Goal: Task Accomplishment & Management: Manage account settings

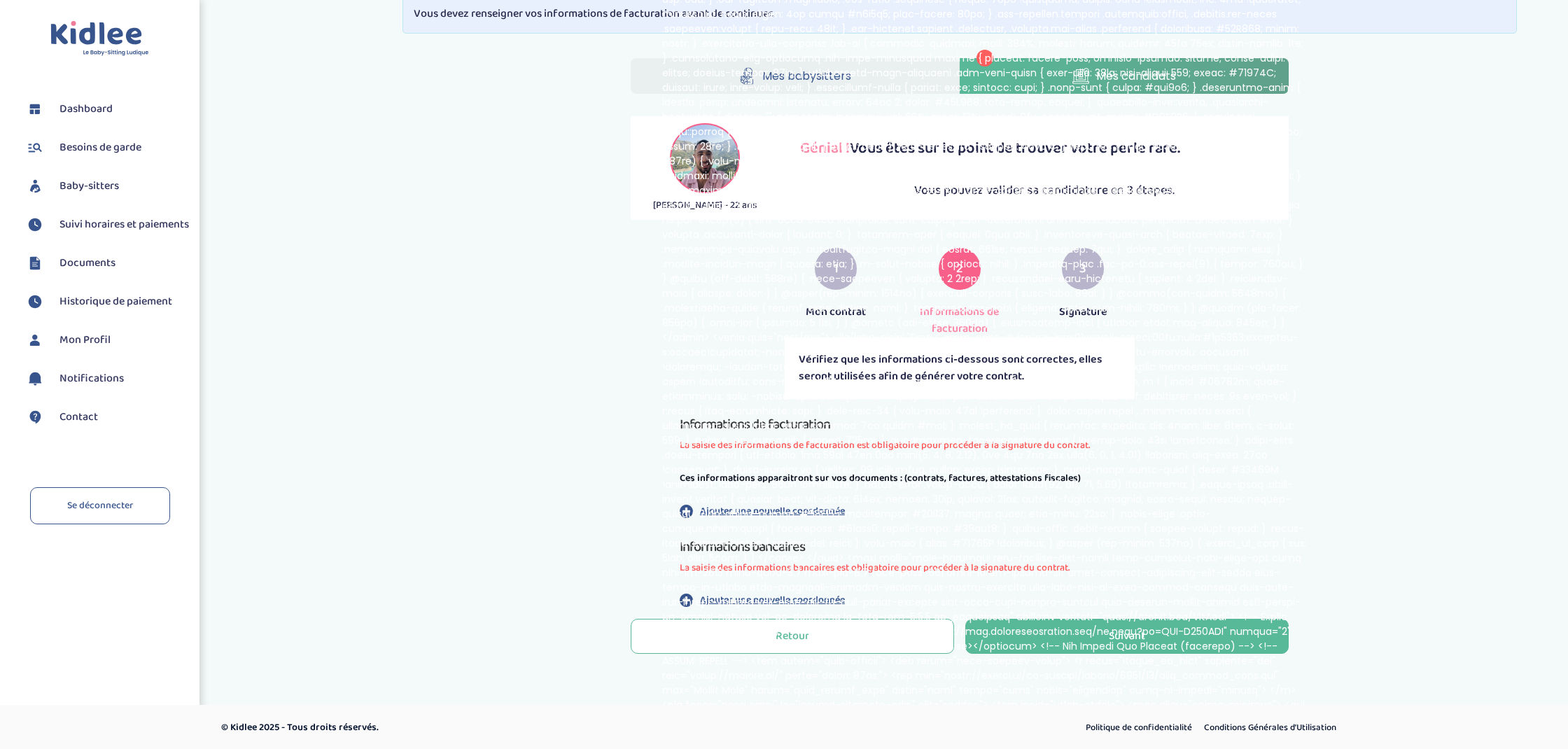
click at [1067, 728] on div "Politique de confidentialité Conditions Générales d’Utilisation" at bounding box center [1211, 727] width 714 height 19
drag, startPoint x: 617, startPoint y: 9, endPoint x: 1462, endPoint y: 109, distance: 850.9
click at [1462, 109] on div "Mes babysitters Mes candidats Moawad Maikel - 22 ans Génial ! Vous êtes sur le …" at bounding box center [960, 359] width 1054 height 622
click at [81, 110] on span "Dashboard" at bounding box center [86, 109] width 53 height 17
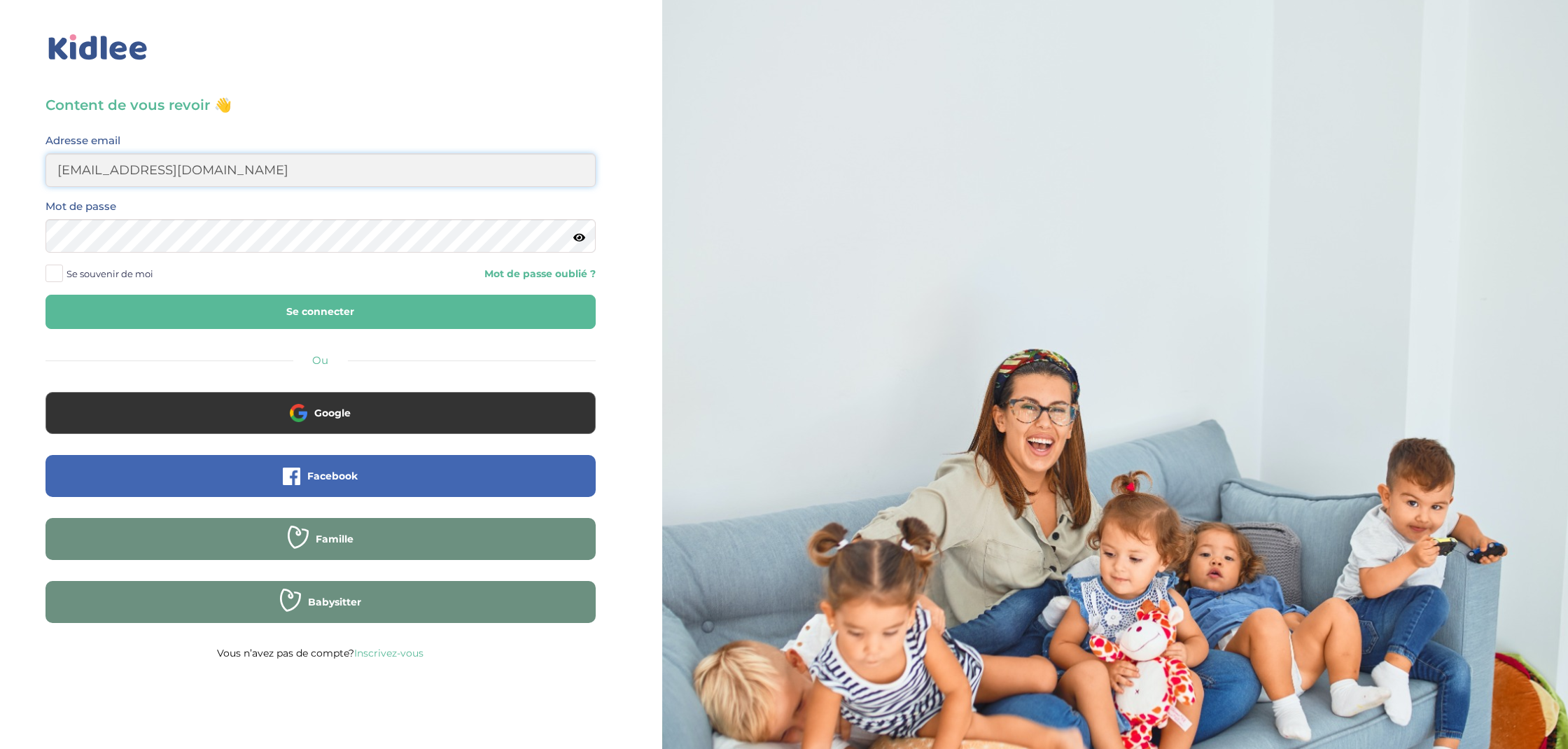
type input "sd.collin@gmail.com"
click at [320, 311] on button "Se connecter" at bounding box center [320, 312] width 550 height 34
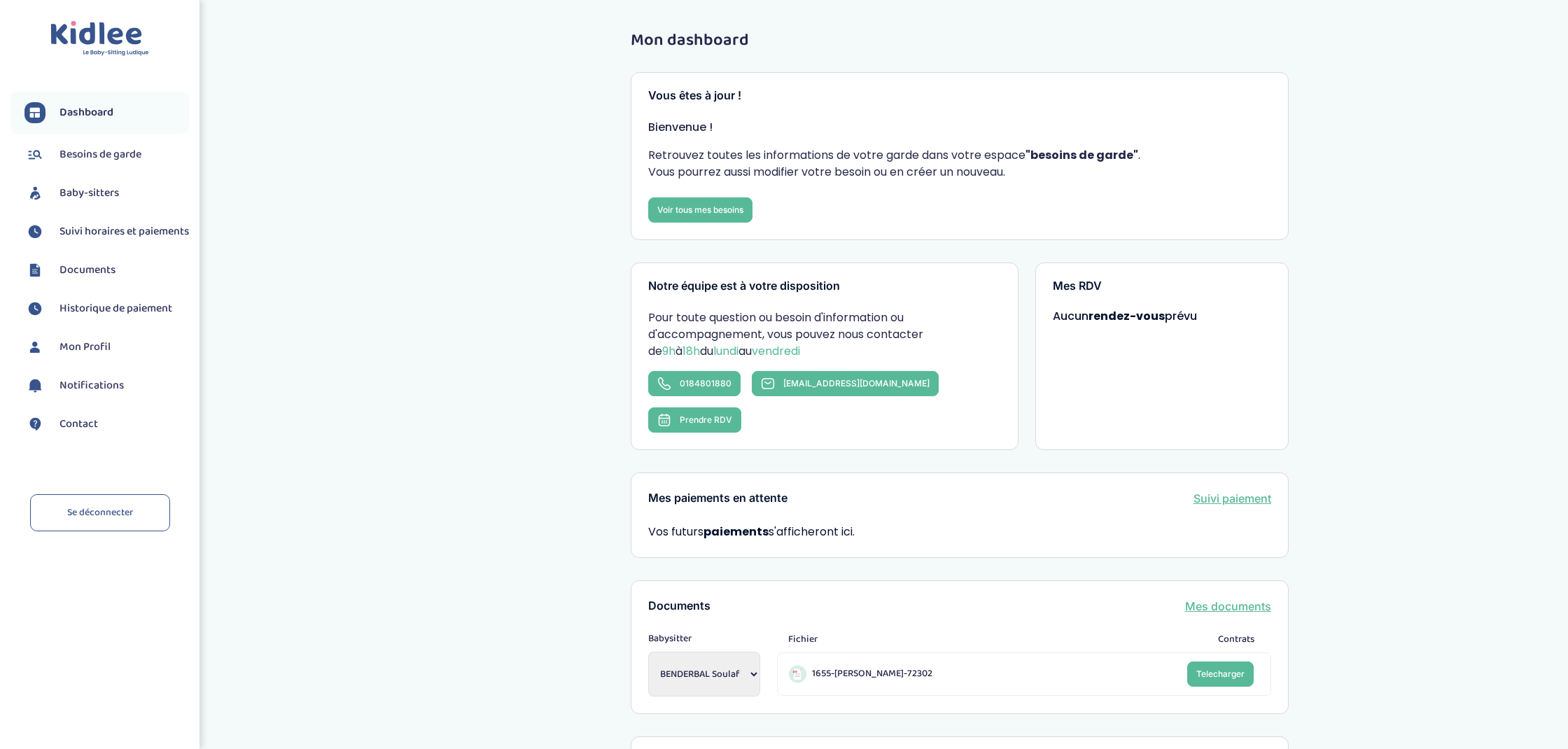
click at [100, 188] on span "Baby-sitters" at bounding box center [89, 193] width 59 height 17
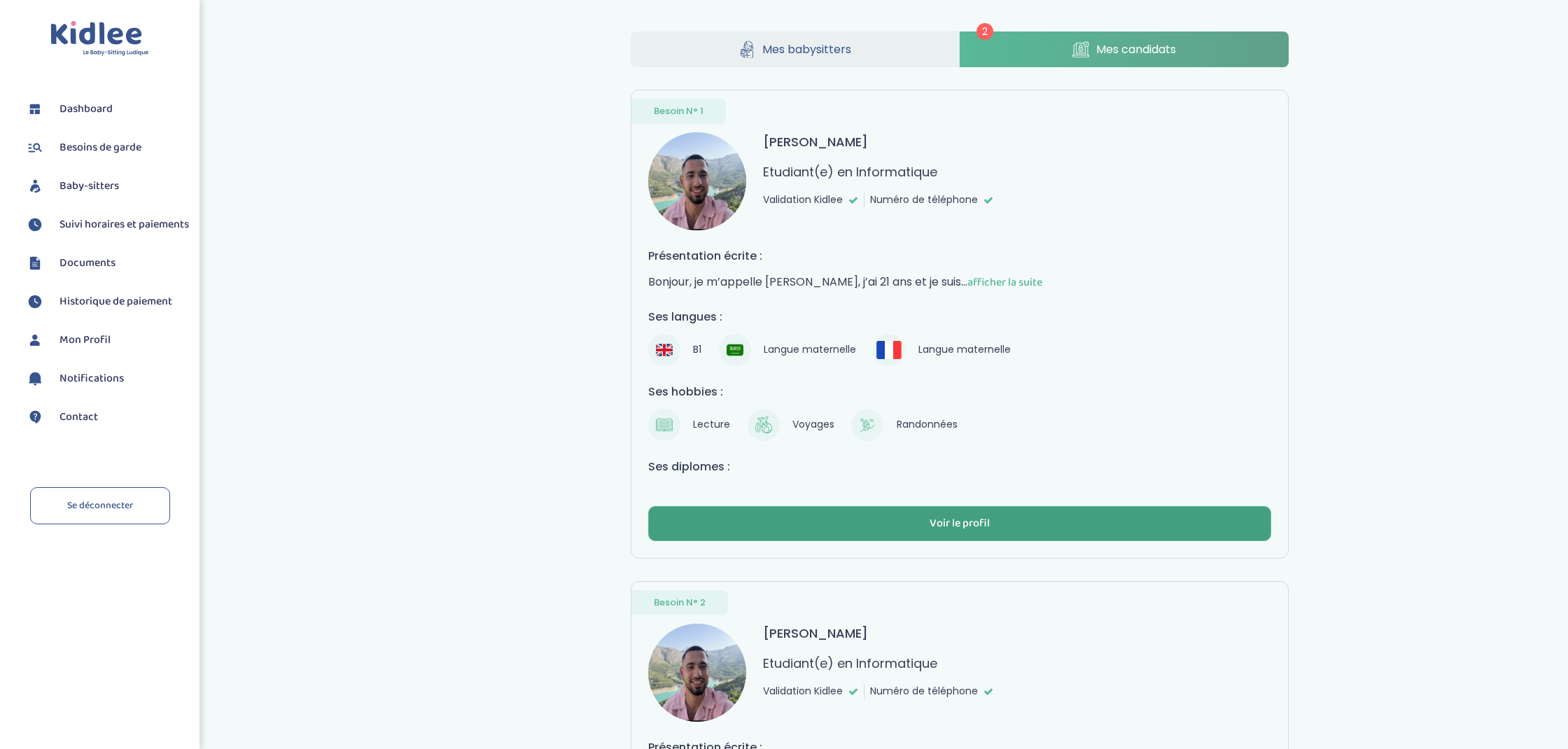
click at [989, 529] on div "Voir le profil" at bounding box center [960, 524] width 60 height 16
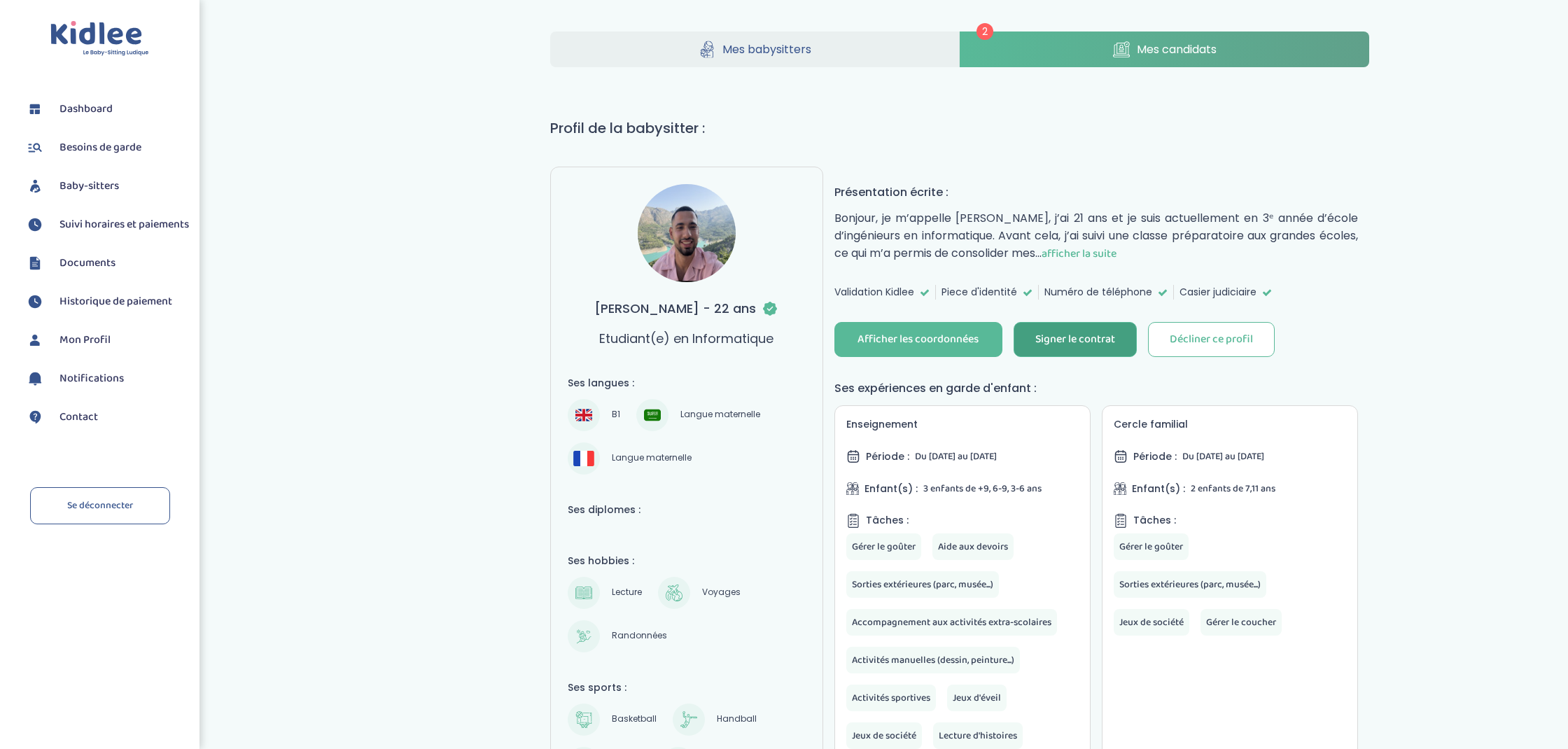
click at [1090, 341] on div "Signer le contrat" at bounding box center [1075, 340] width 79 height 16
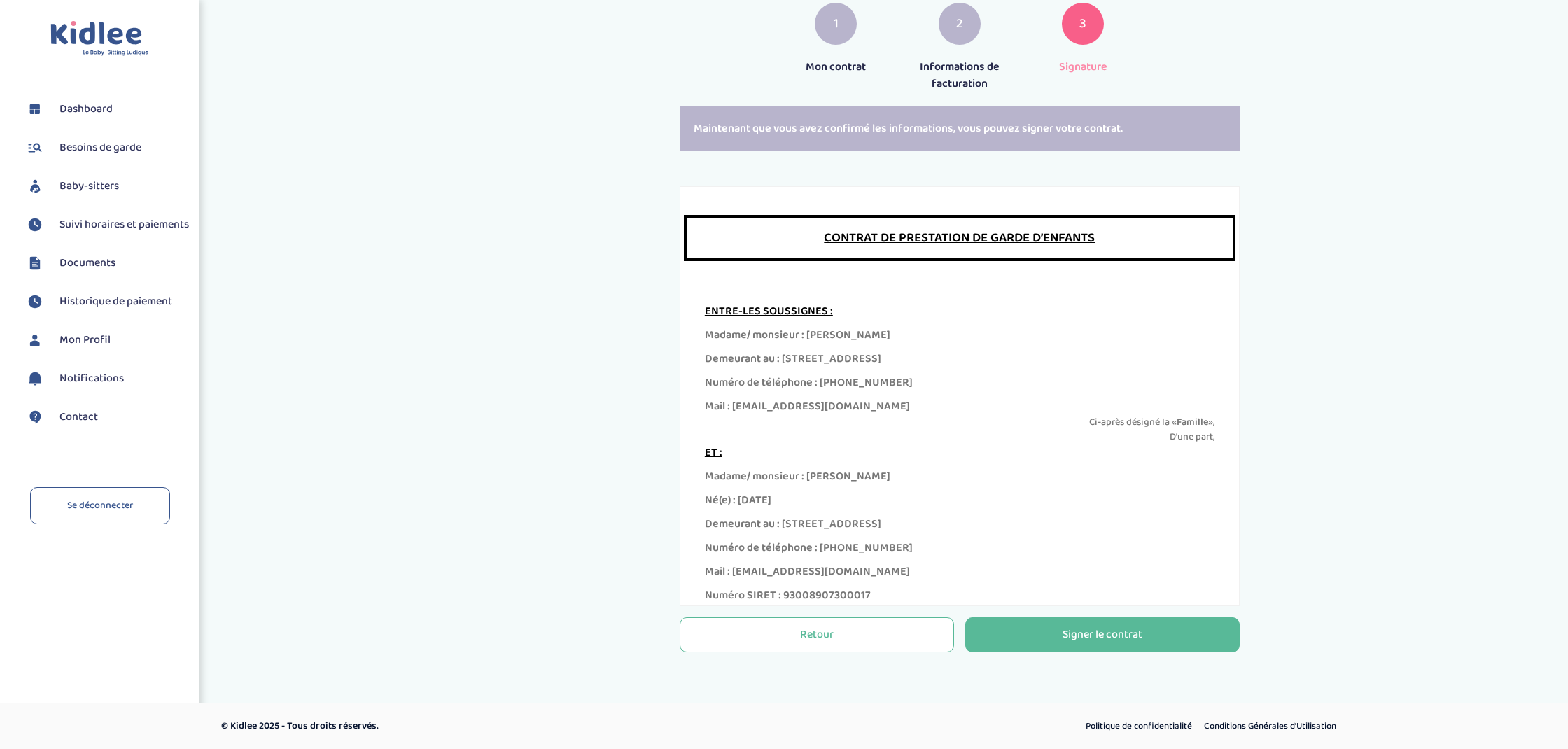
scroll to position [218, 0]
